Goal: Information Seeking & Learning: Learn about a topic

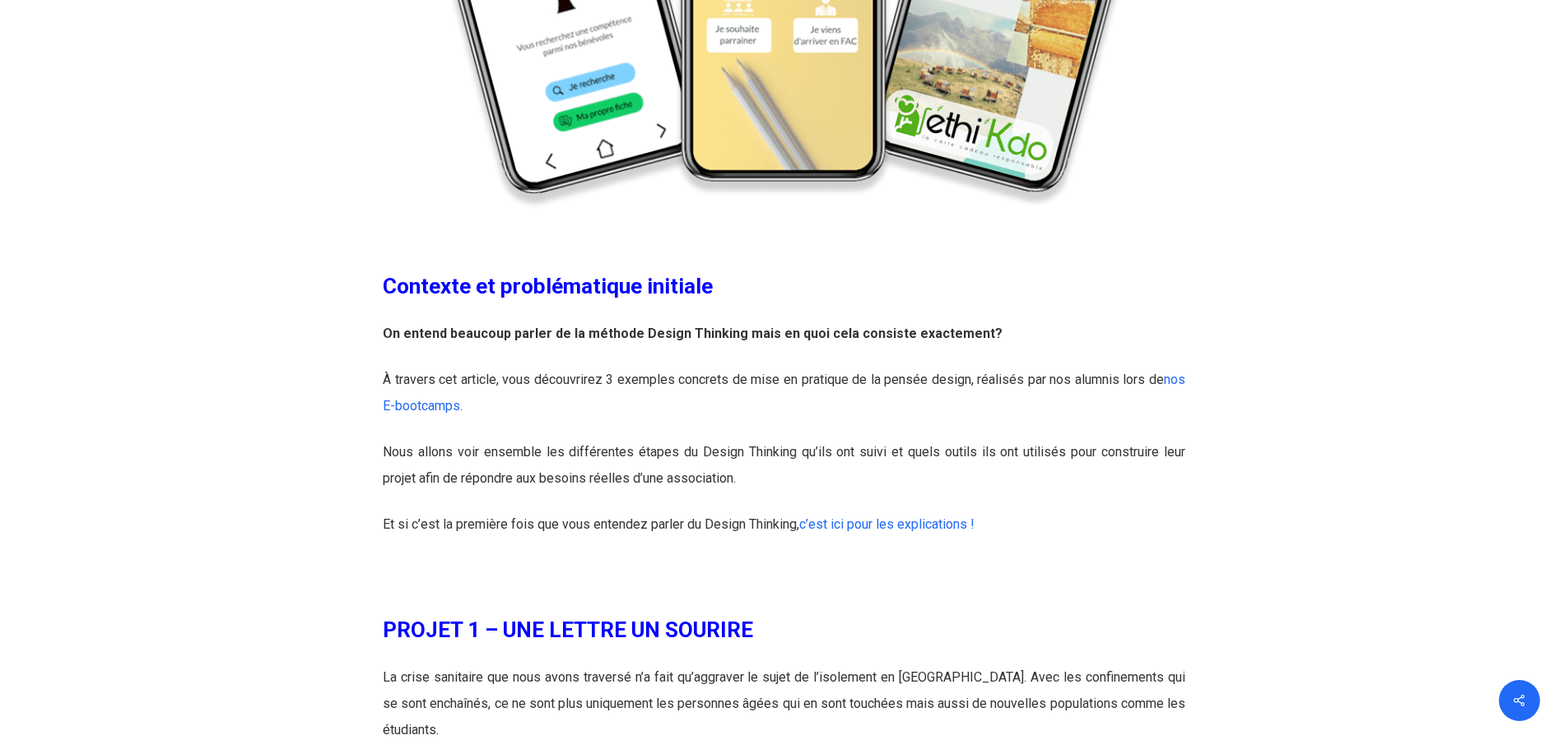
scroll to position [740, 0]
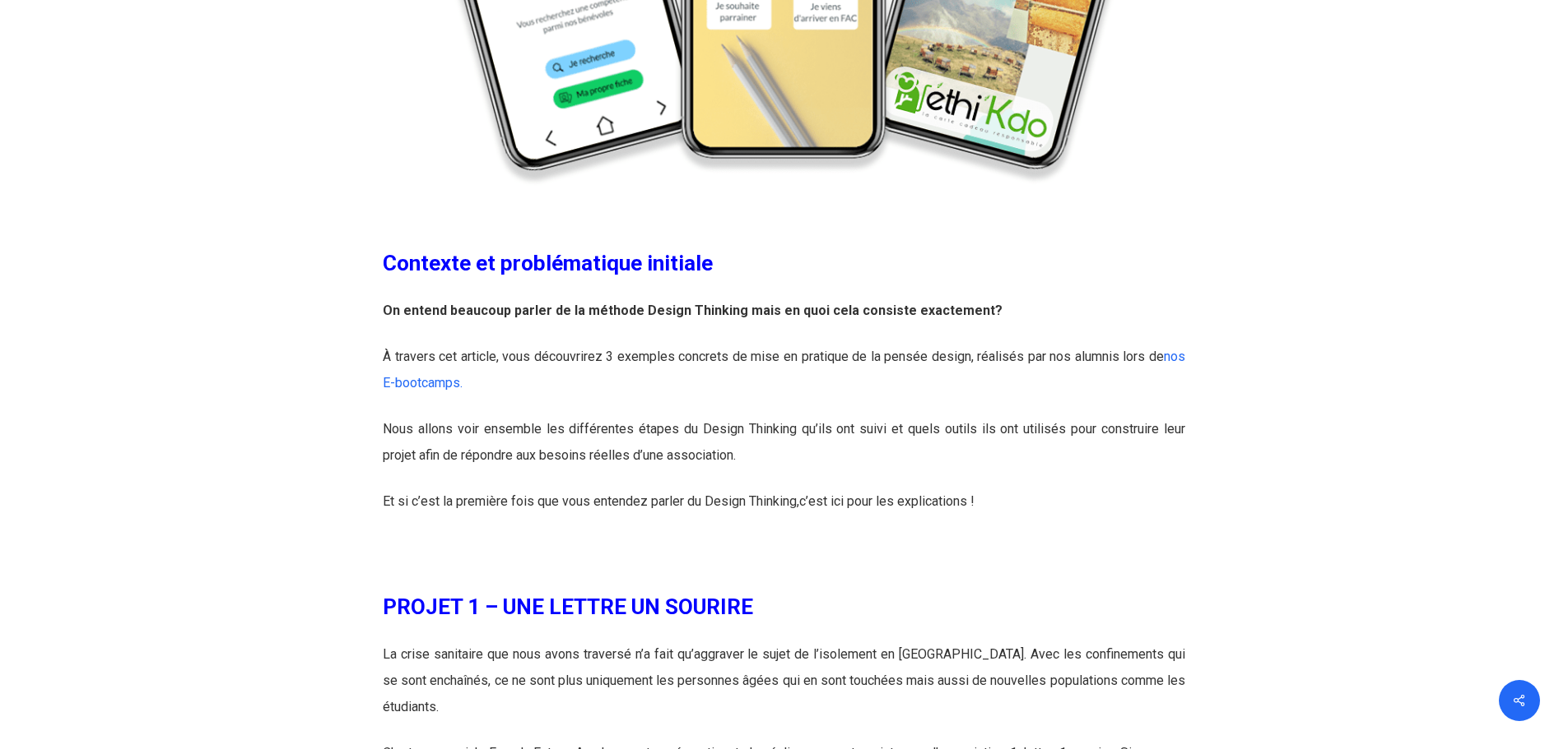
click at [862, 502] on link "c’est ici pour les explications !" at bounding box center [887, 501] width 176 height 16
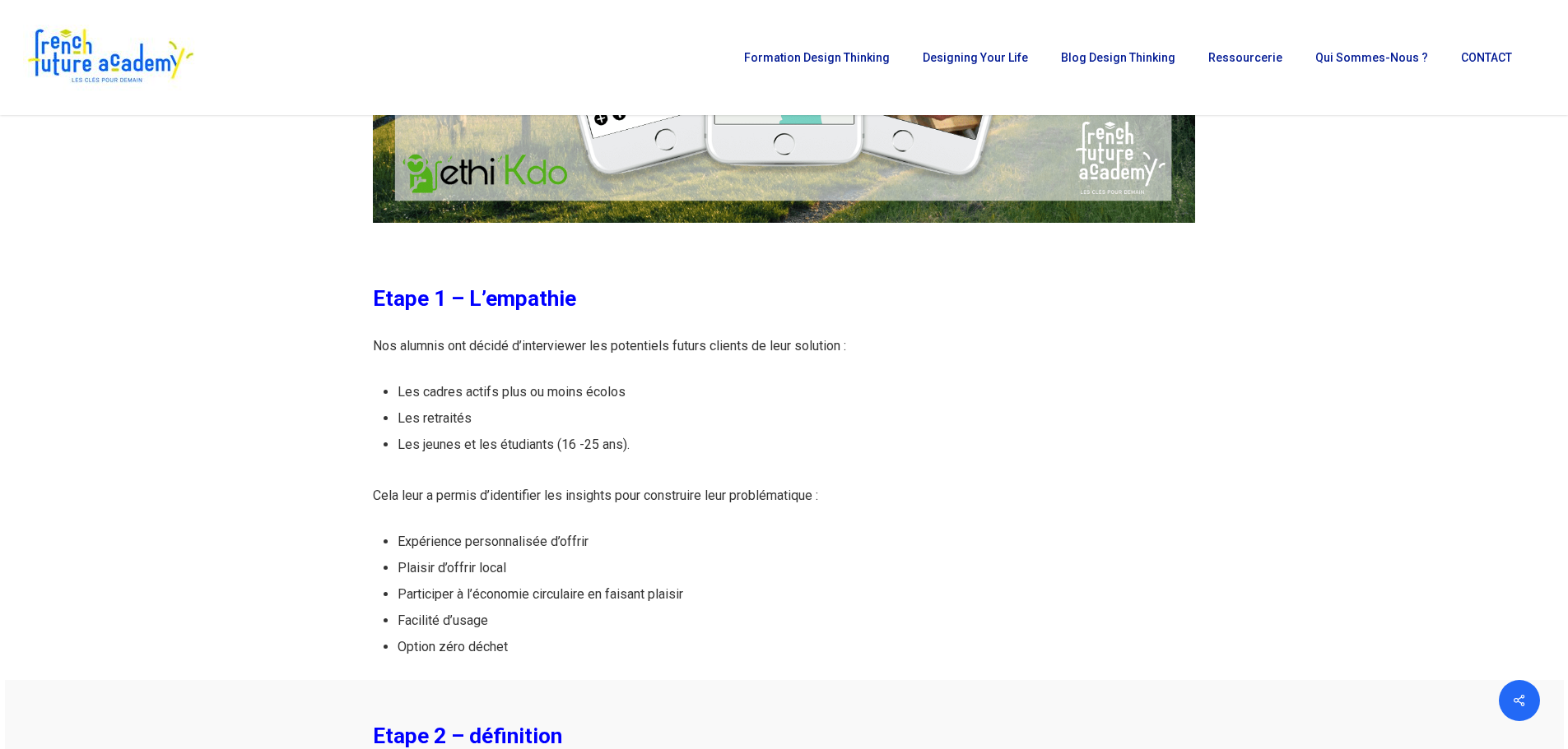
scroll to position [6169, 0]
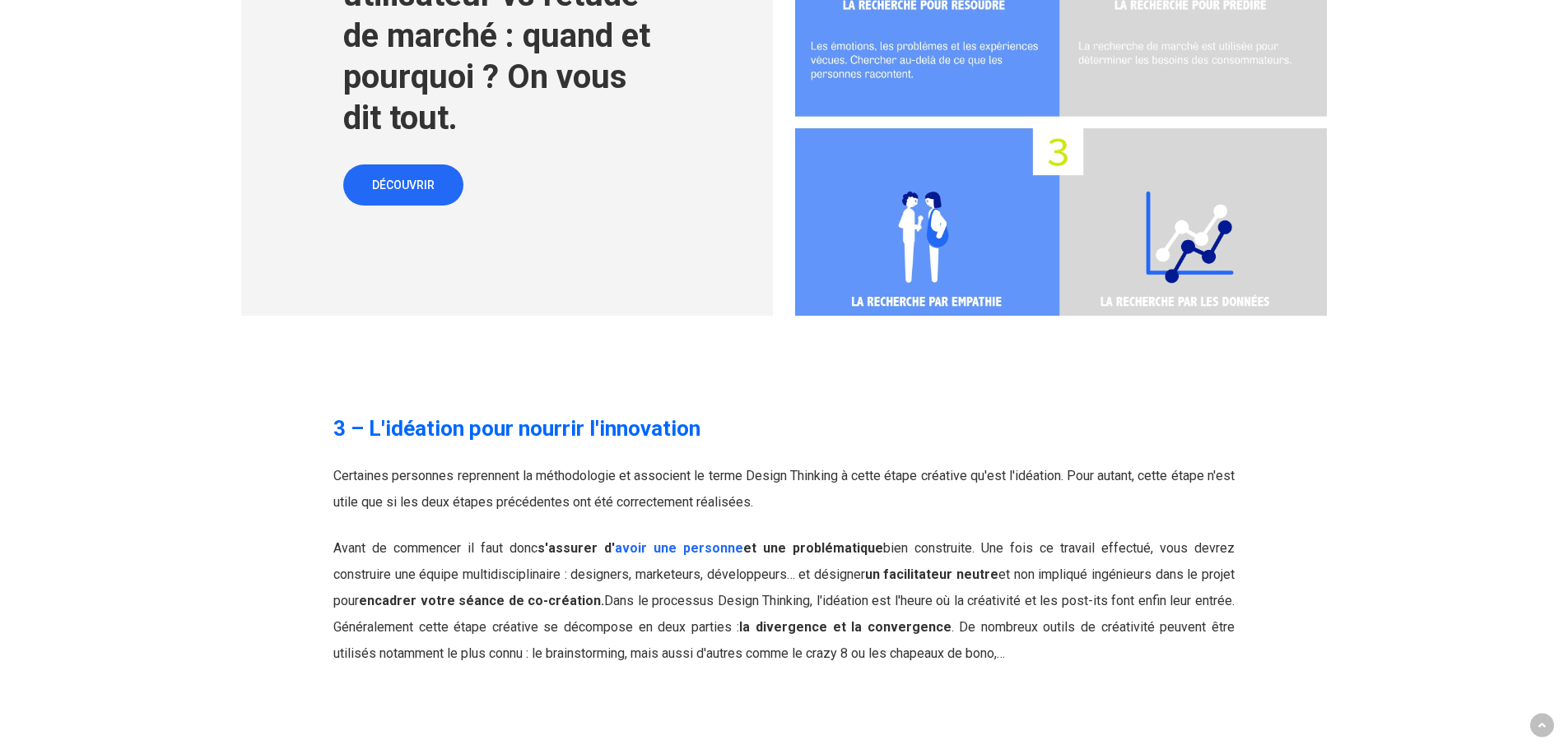
scroll to position [3866, 0]
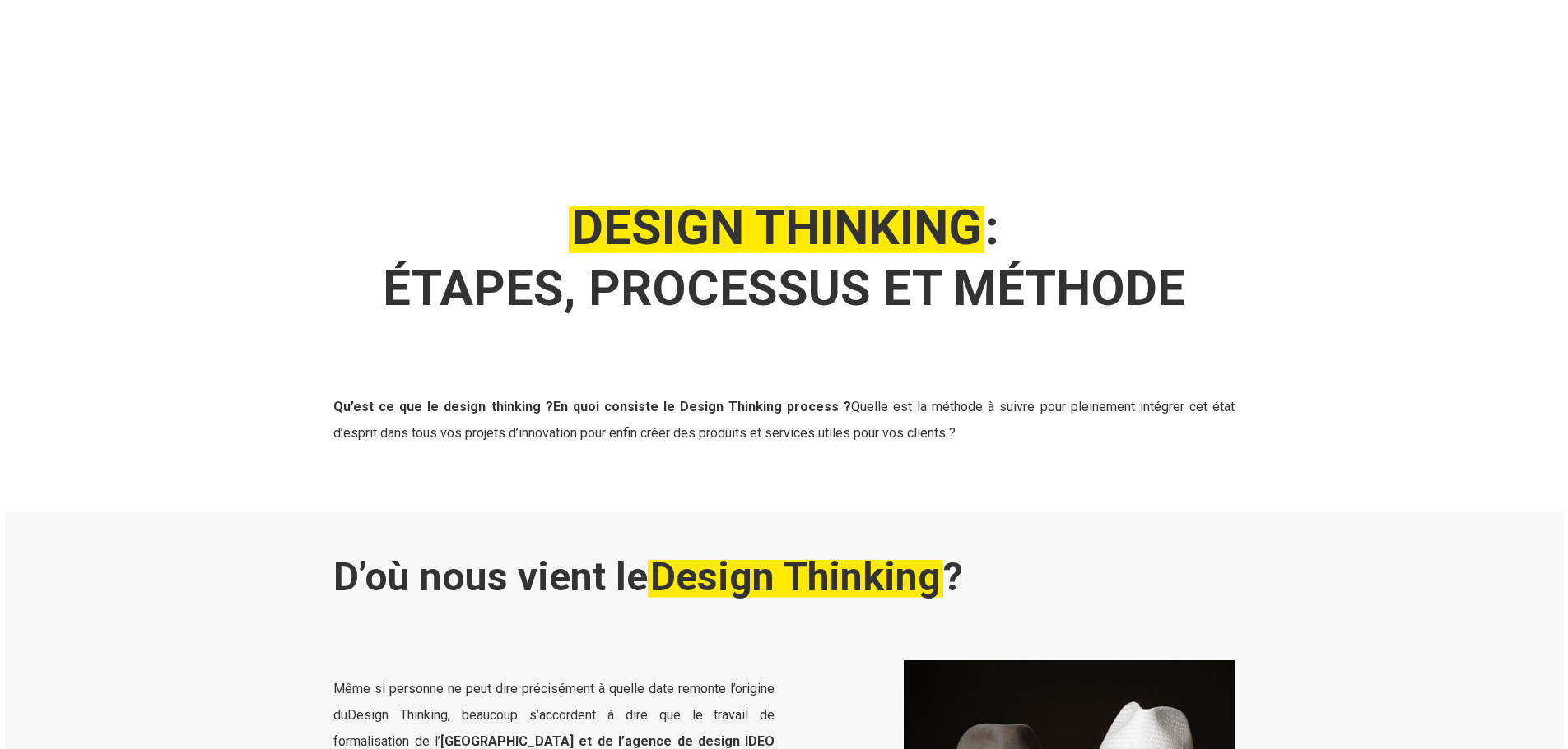
scroll to position [3591, 0]
